Goal: Book appointment/travel/reservation

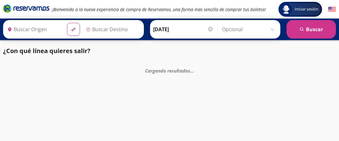
type input "[GEOGRAPHIC_DATA][PERSON_NAME], [GEOGRAPHIC_DATA]"
type input "[GEOGRAPHIC_DATA], [GEOGRAPHIC_DATA]"
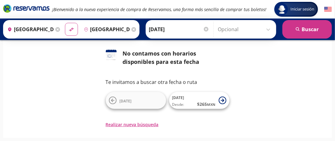
scroll to position [59, 0]
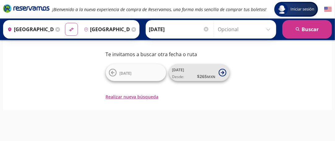
click at [222, 75] on icon at bounding box center [223, 73] width 8 height 8
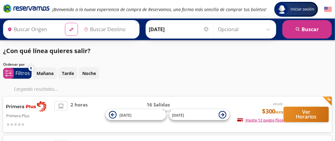
type input "[GEOGRAPHIC_DATA][PERSON_NAME], [GEOGRAPHIC_DATA]"
type input "[GEOGRAPHIC_DATA], [GEOGRAPHIC_DATA]"
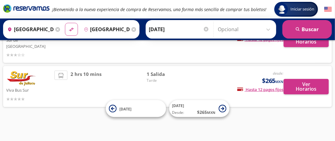
scroll to position [116, 0]
click at [151, 71] on span "1 Salida" at bounding box center [168, 74] width 43 height 7
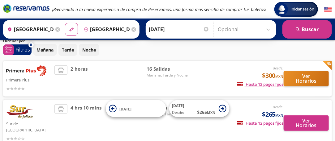
scroll to position [31, 0]
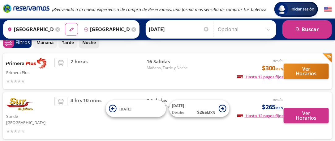
click at [93, 42] on p "Noche" at bounding box center [89, 42] width 14 height 6
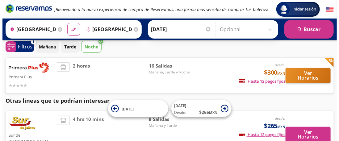
scroll to position [0, 0]
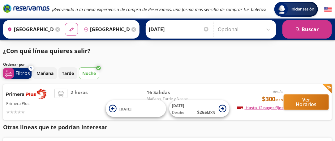
click at [28, 73] on p "Filtros" at bounding box center [22, 73] width 15 height 7
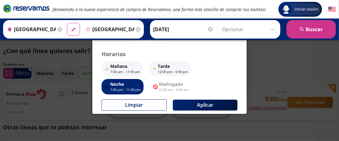
scroll to position [81, 0]
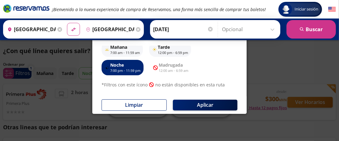
click at [130, 67] on p "Noche" at bounding box center [125, 65] width 30 height 6
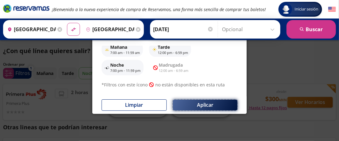
click at [215, 108] on button "Aplicar" at bounding box center [205, 105] width 65 height 11
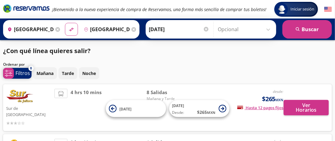
click at [22, 72] on p "Filtros" at bounding box center [22, 73] width 15 height 7
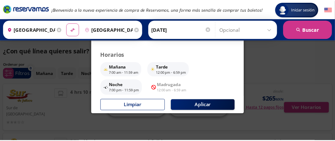
scroll to position [62, 0]
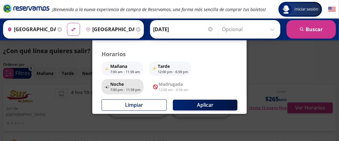
click at [121, 83] on p "Noche" at bounding box center [125, 84] width 30 height 6
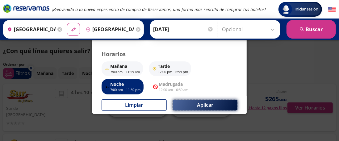
click at [216, 106] on button "Aplicar" at bounding box center [205, 105] width 65 height 11
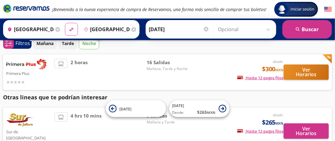
scroll to position [31, 0]
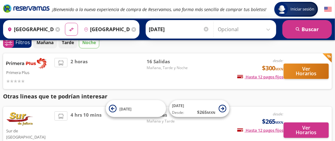
click at [196, 79] on div "desde: $300 MXN Hasta 12 pagos fijos Pagos fijos en compras mayores a $30 MXN, …" at bounding box center [238, 71] width 90 height 27
click at [113, 68] on div "2 horas" at bounding box center [100, 71] width 92 height 27
click at [171, 71] on span "Mañana, Tarde y Noche" at bounding box center [168, 68] width 43 height 6
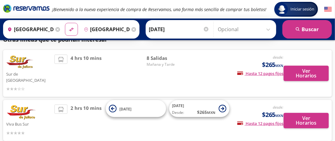
scroll to position [93, 0]
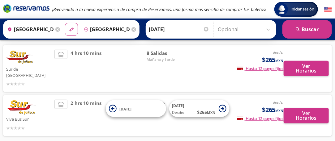
click at [20, 65] on img at bounding box center [20, 57] width 28 height 15
click at [201, 70] on div "desde: $265 MXN Hasta 12 pagos fijos Pagos fijos en compras mayores a $30 MXN, …" at bounding box center [238, 69] width 90 height 38
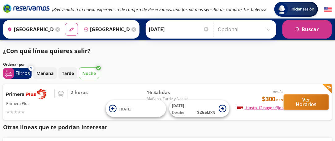
scroll to position [31, 0]
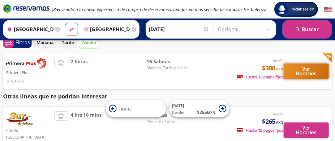
click at [299, 79] on button "Ver Horarios" at bounding box center [306, 71] width 45 height 15
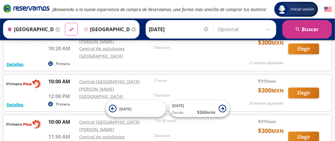
scroll to position [130, 0]
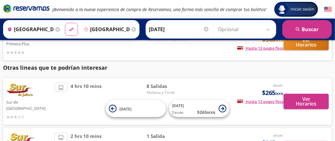
scroll to position [93, 0]
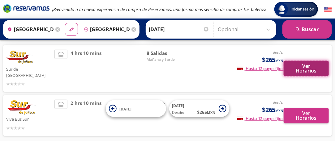
click at [305, 76] on button "Ver Horarios" at bounding box center [306, 68] width 45 height 15
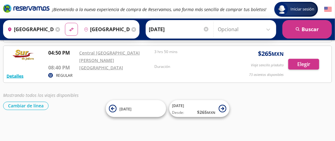
scroll to position [308, 0]
